Goal: Task Accomplishment & Management: Complete application form

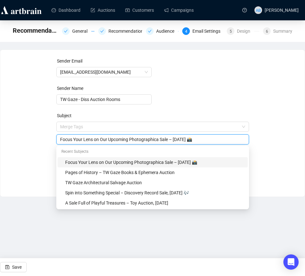
drag, startPoint x: 209, startPoint y: 128, endPoint x: 0, endPoint y: 135, distance: 209.7
click at [0, 135] on html "Dashboard Auctions Customers Campaigns AB [PERSON_NAME] Recommendations Campaig…" at bounding box center [152, 138] width 305 height 276
paste input "Step Back in Style – Vintage Fashion Auction, [DATE] 👗"
type input "Step Back in Style – Vintage Fashion Auction, [DATE] 👗"
click at [14, 130] on div "Sender Email [EMAIL_ADDRESS][DOMAIN_NAME] Sender Name TW Gaze - Diss Auction Ro…" at bounding box center [152, 119] width 289 height 122
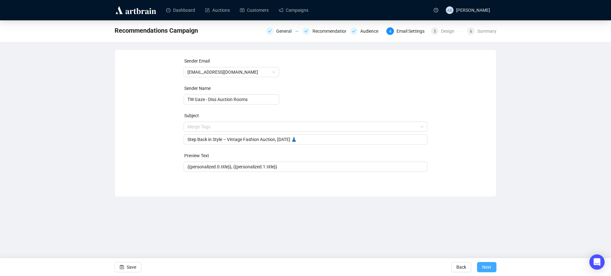
click at [305, 273] on span "Next" at bounding box center [486, 268] width 9 height 18
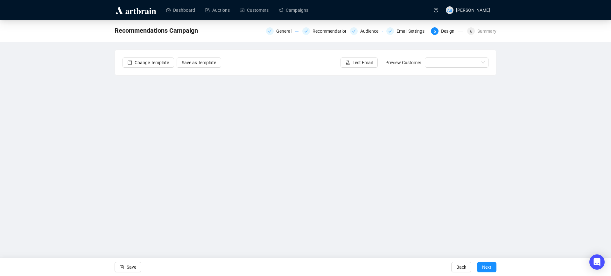
click at [79, 91] on div "Recommendations Campaign General Recommendations Audience Email Settings 5 Desi…" at bounding box center [305, 133] width 611 height 227
click at [132, 271] on span "Save" at bounding box center [132, 268] width 10 height 18
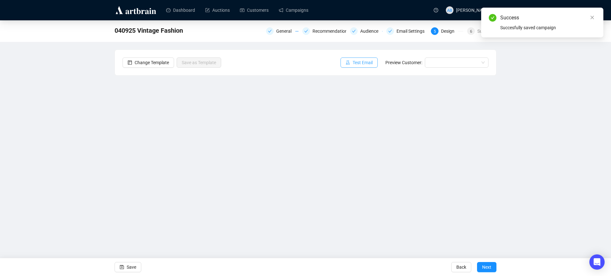
click at [305, 64] on span "Test Email" at bounding box center [362, 62] width 20 height 7
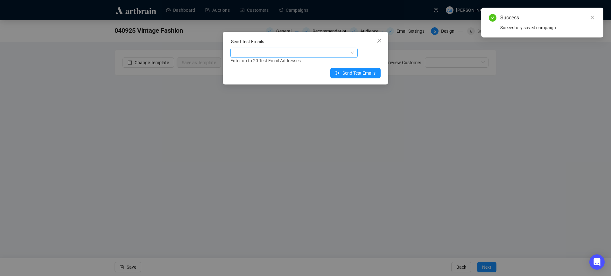
click at [291, 52] on div at bounding box center [291, 52] width 118 height 9
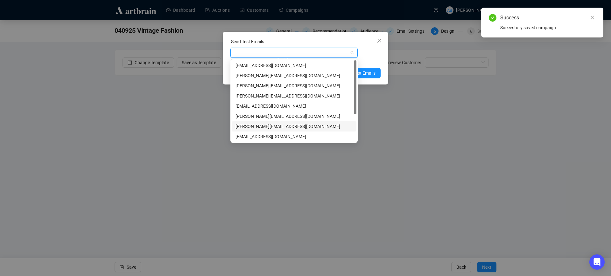
click at [264, 127] on div "[PERSON_NAME][EMAIL_ADDRESS][DOMAIN_NAME]" at bounding box center [293, 126] width 117 height 7
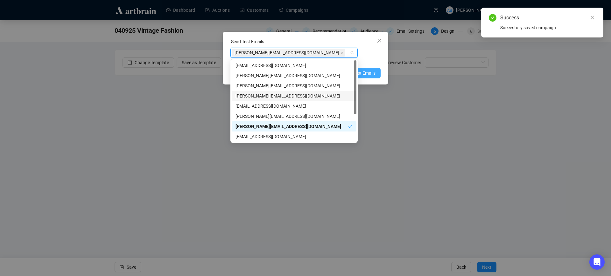
click at [305, 70] on span "Send Test Emails" at bounding box center [358, 73] width 33 height 7
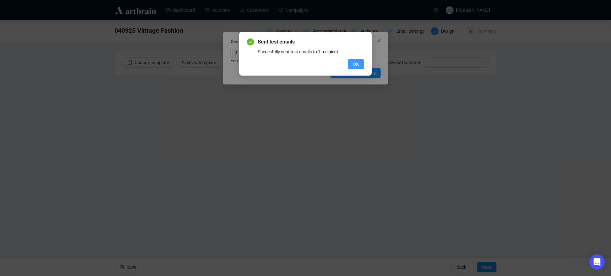
click at [305, 60] on button "OK" at bounding box center [356, 64] width 16 height 10
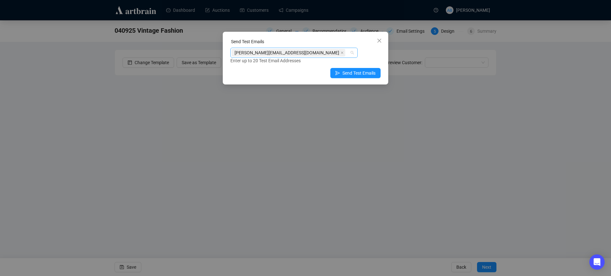
click at [305, 52] on div "[PERSON_NAME][EMAIL_ADDRESS][DOMAIN_NAME]" at bounding box center [293, 53] width 127 height 10
drag, startPoint x: 322, startPoint y: 50, endPoint x: 191, endPoint y: 44, distance: 130.5
click at [191, 44] on div "Send Test Emails [PERSON_NAME][EMAIL_ADDRESS][DOMAIN_NAME] [DOMAIN_NAME][EMAIL_…" at bounding box center [305, 138] width 611 height 276
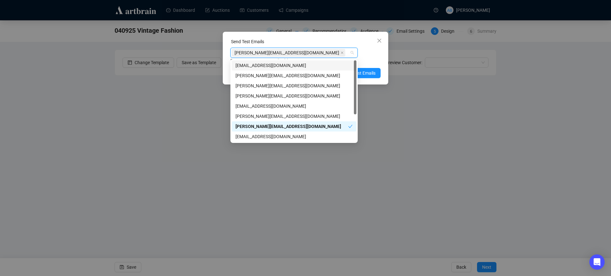
drag, startPoint x: 322, startPoint y: 52, endPoint x: 214, endPoint y: 52, distance: 108.1
click at [214, 52] on div "Send Test Emails [PERSON_NAME][EMAIL_ADDRESS][DOMAIN_NAME] Enter up to 20 Test …" at bounding box center [305, 138] width 611 height 276
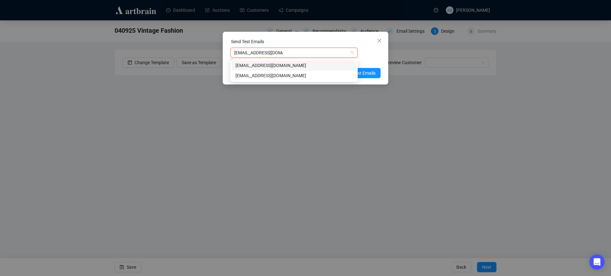
type input "[EMAIL_ADDRESS][DOMAIN_NAME]"
click at [260, 65] on div "[EMAIL_ADDRESS][DOMAIN_NAME]" at bounding box center [293, 65] width 117 height 7
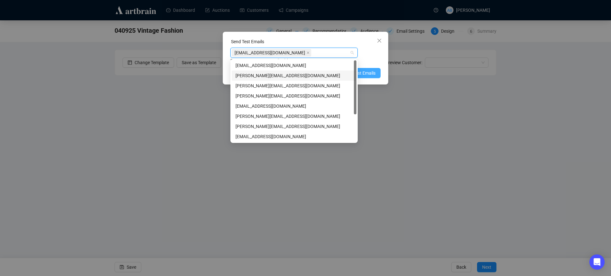
click at [305, 73] on span "Send Test Emails" at bounding box center [358, 73] width 33 height 7
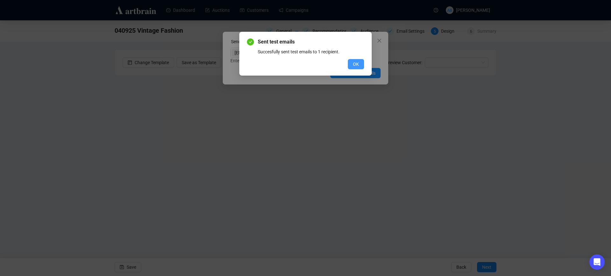
click at [305, 64] on span "OK" at bounding box center [356, 64] width 6 height 7
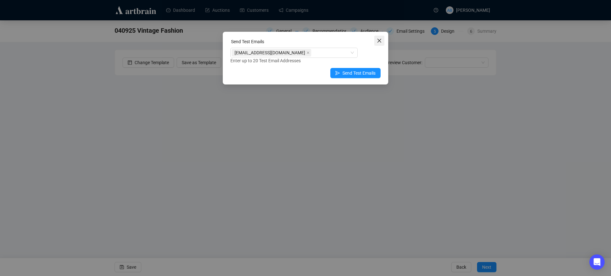
click at [305, 44] on button "Close" at bounding box center [379, 41] width 10 height 10
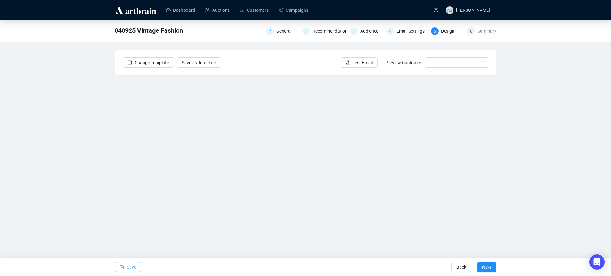
click at [123, 265] on span "button" at bounding box center [122, 268] width 4 height 18
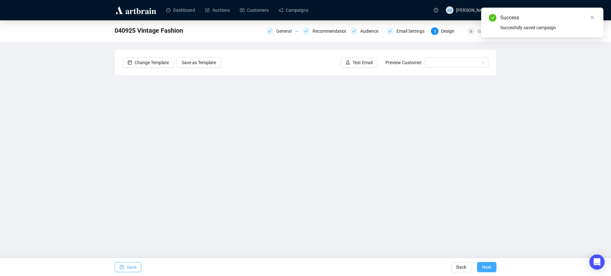
click at [305, 267] on button "Next" at bounding box center [486, 267] width 19 height 10
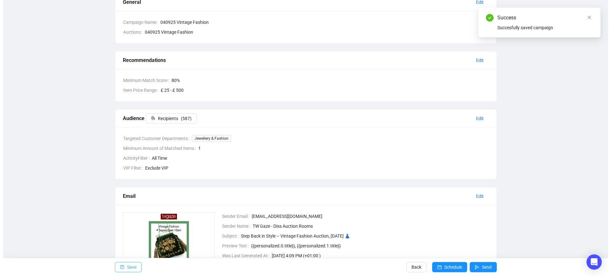
scroll to position [80, 0]
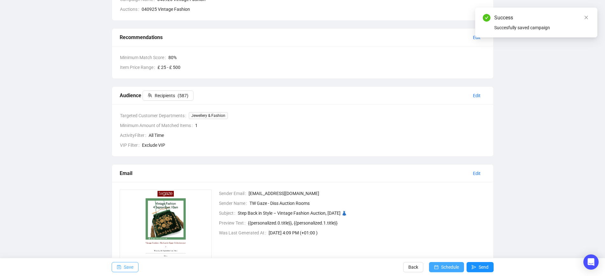
click at [305, 264] on span "Schedule" at bounding box center [450, 268] width 18 height 18
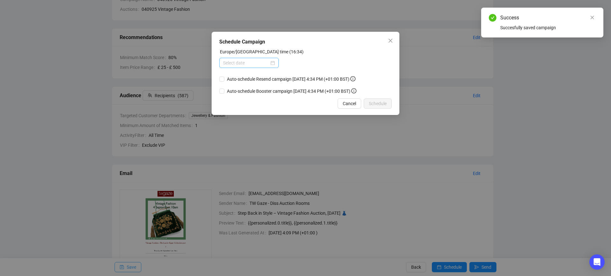
click at [272, 64] on div at bounding box center [249, 62] width 52 height 7
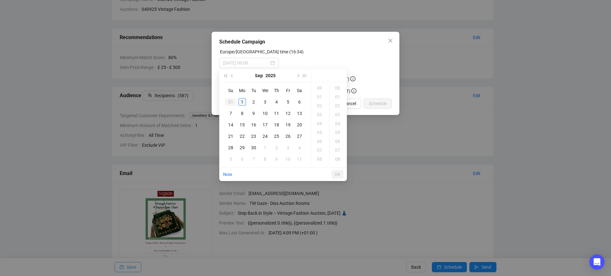
click at [239, 102] on div "1" at bounding box center [242, 102] width 8 height 8
click at [305, 88] on div "17" at bounding box center [319, 88] width 15 height 9
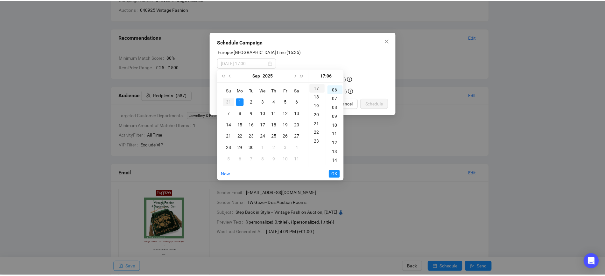
scroll to position [53, 0]
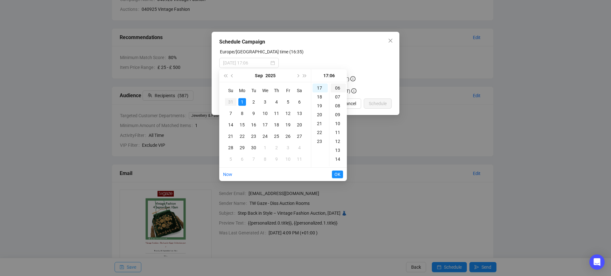
click at [305, 87] on div "06" at bounding box center [337, 88] width 15 height 9
type input "[DATE] 17:06"
click at [305, 172] on span "OK" at bounding box center [337, 175] width 6 height 12
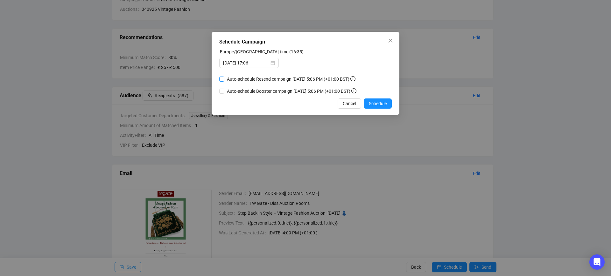
click at [222, 79] on input "Auto-schedule Resend campaign [DATE] 5:06 PM (+01:00 BST)" at bounding box center [221, 79] width 5 height 5
checkbox input "true"
drag, startPoint x: 373, startPoint y: 100, endPoint x: 380, endPoint y: 104, distance: 7.4
click at [305, 100] on span "Schedule" at bounding box center [378, 103] width 18 height 7
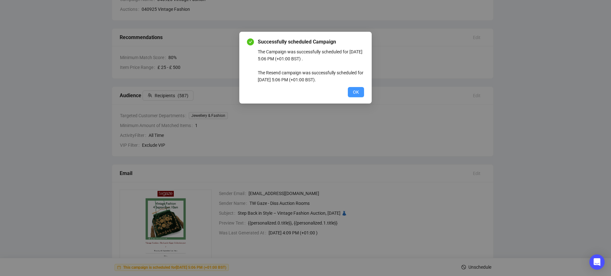
click at [305, 90] on span "OK" at bounding box center [356, 92] width 6 height 7
